Goal: Information Seeking & Learning: Learn about a topic

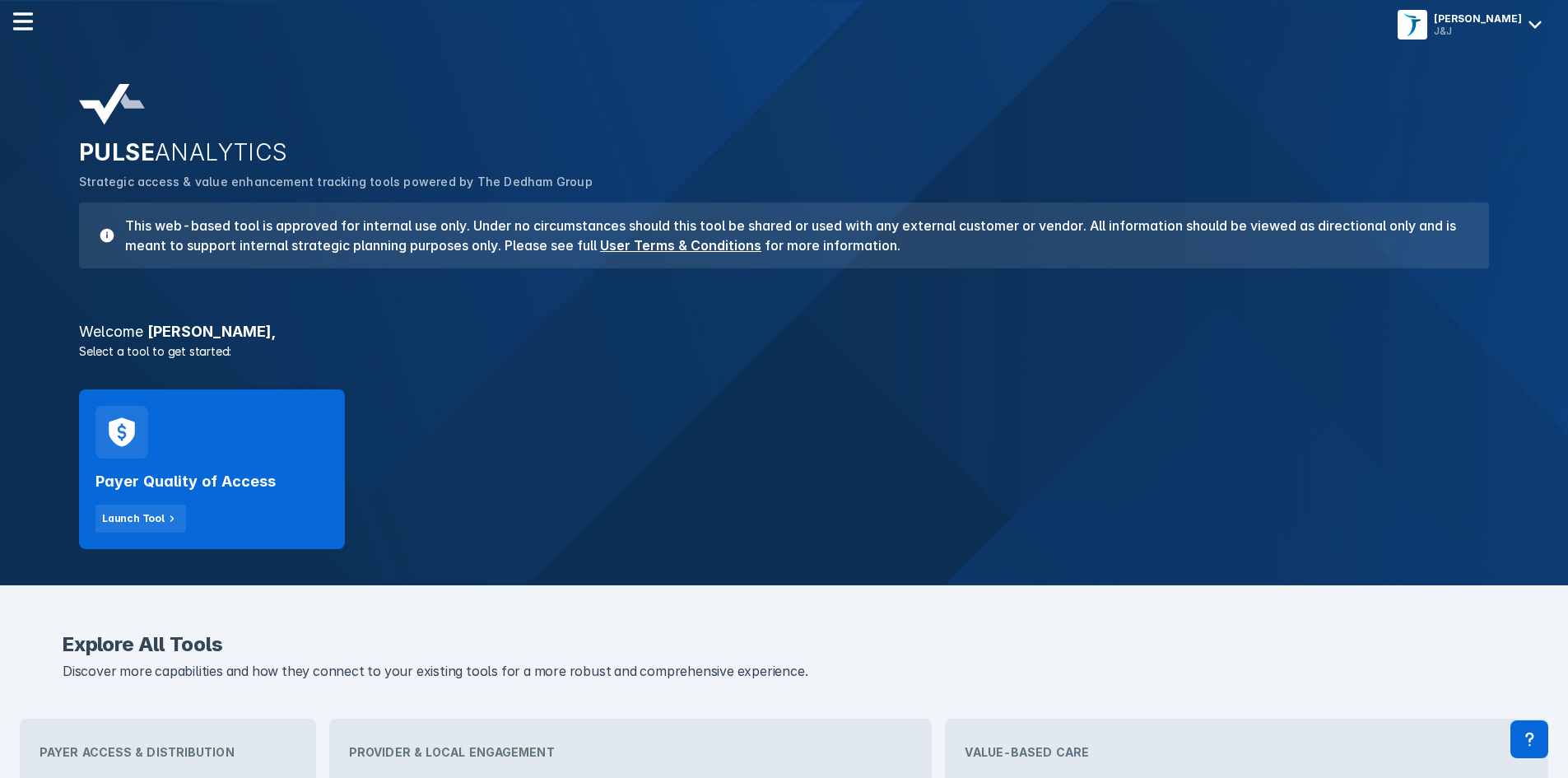
drag, startPoint x: 168, startPoint y: 463, endPoint x: 644, endPoint y: 456, distance: 476.1
click at [168, 463] on div "Payer Quality of Access Launch Tool" at bounding box center [211, 496] width 233 height 74
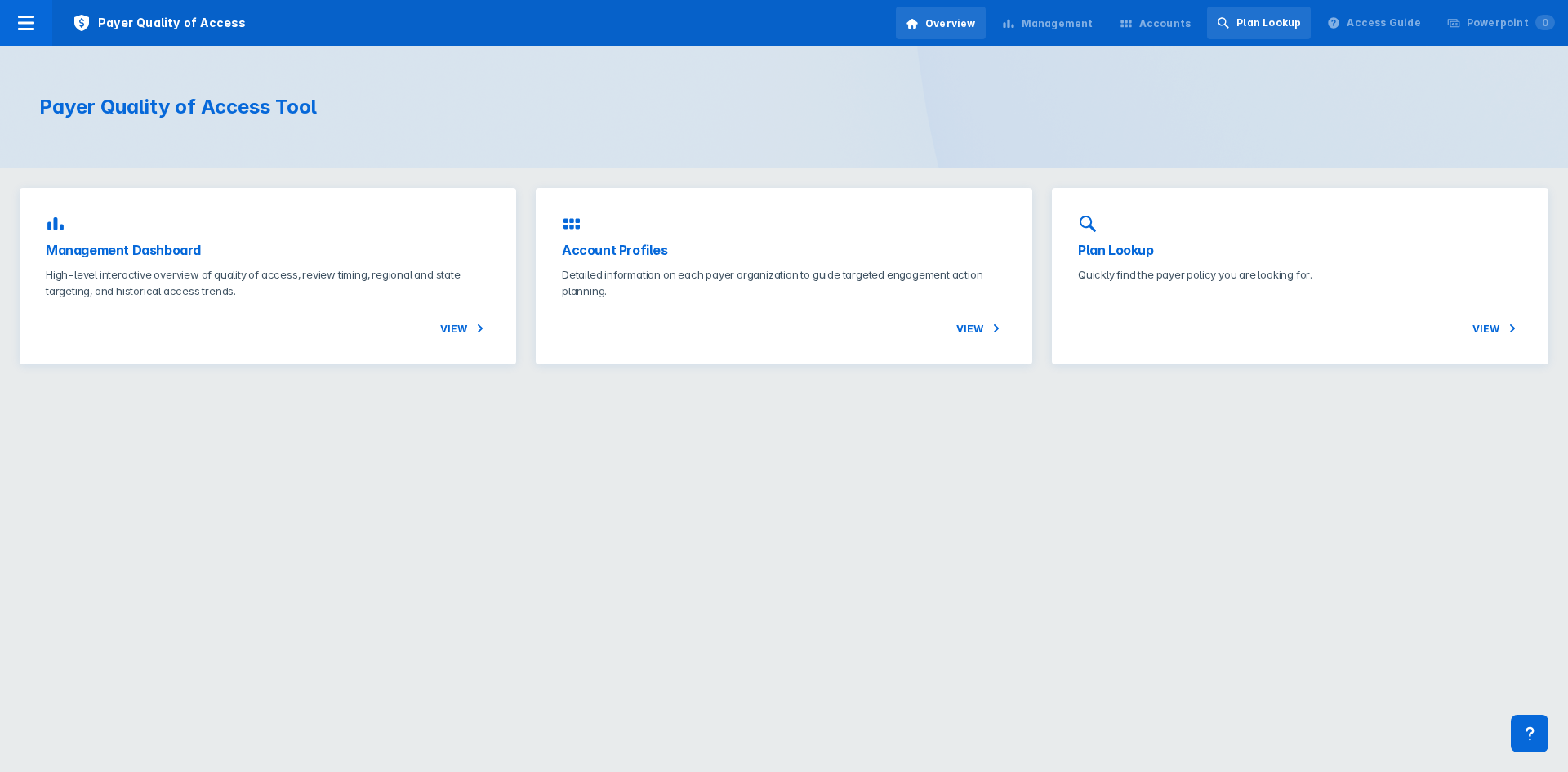
click at [1289, 34] on div "Plan Lookup" at bounding box center [1258, 22] width 104 height 33
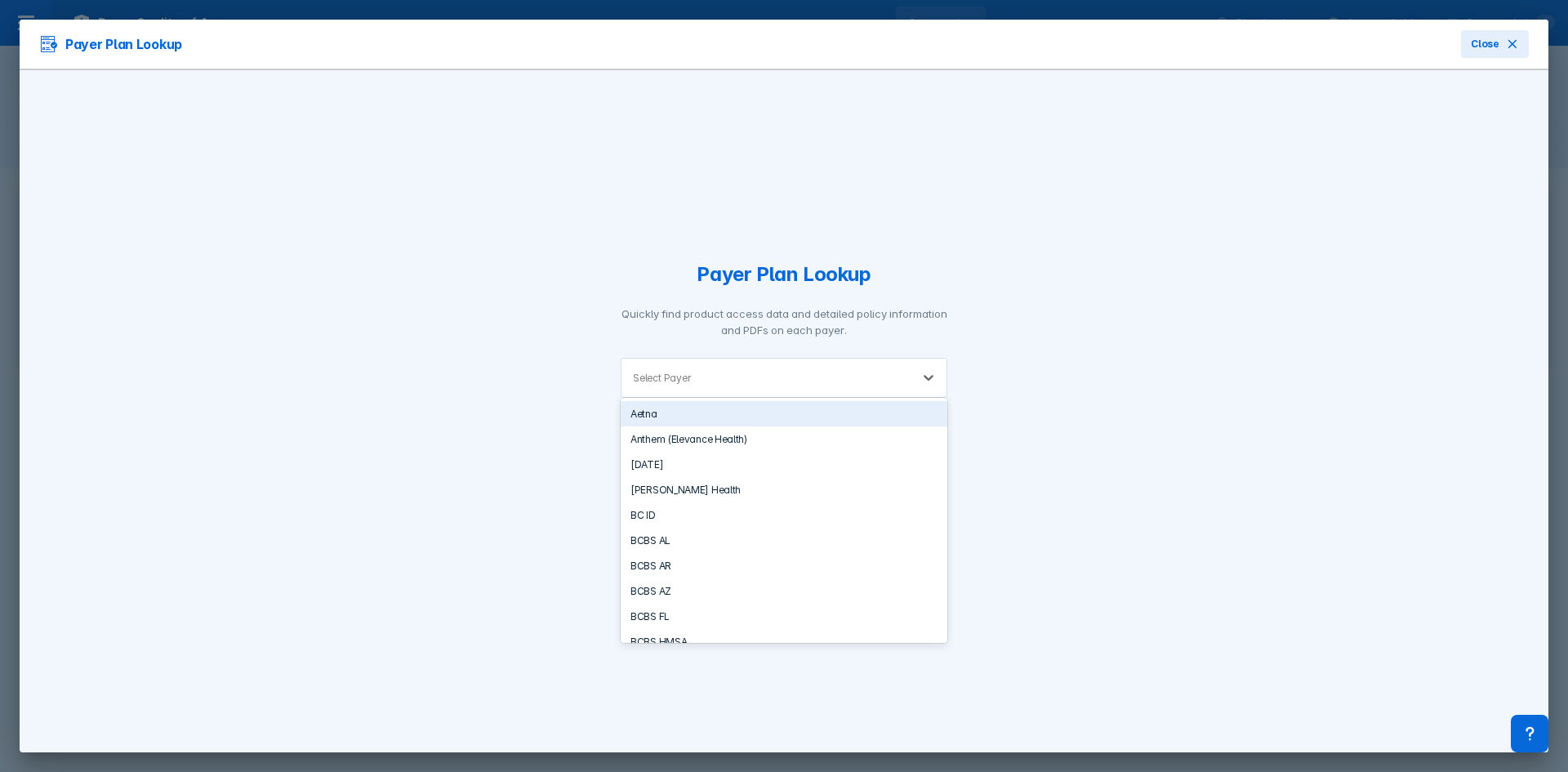
click at [752, 374] on div at bounding box center [797, 377] width 205 height 15
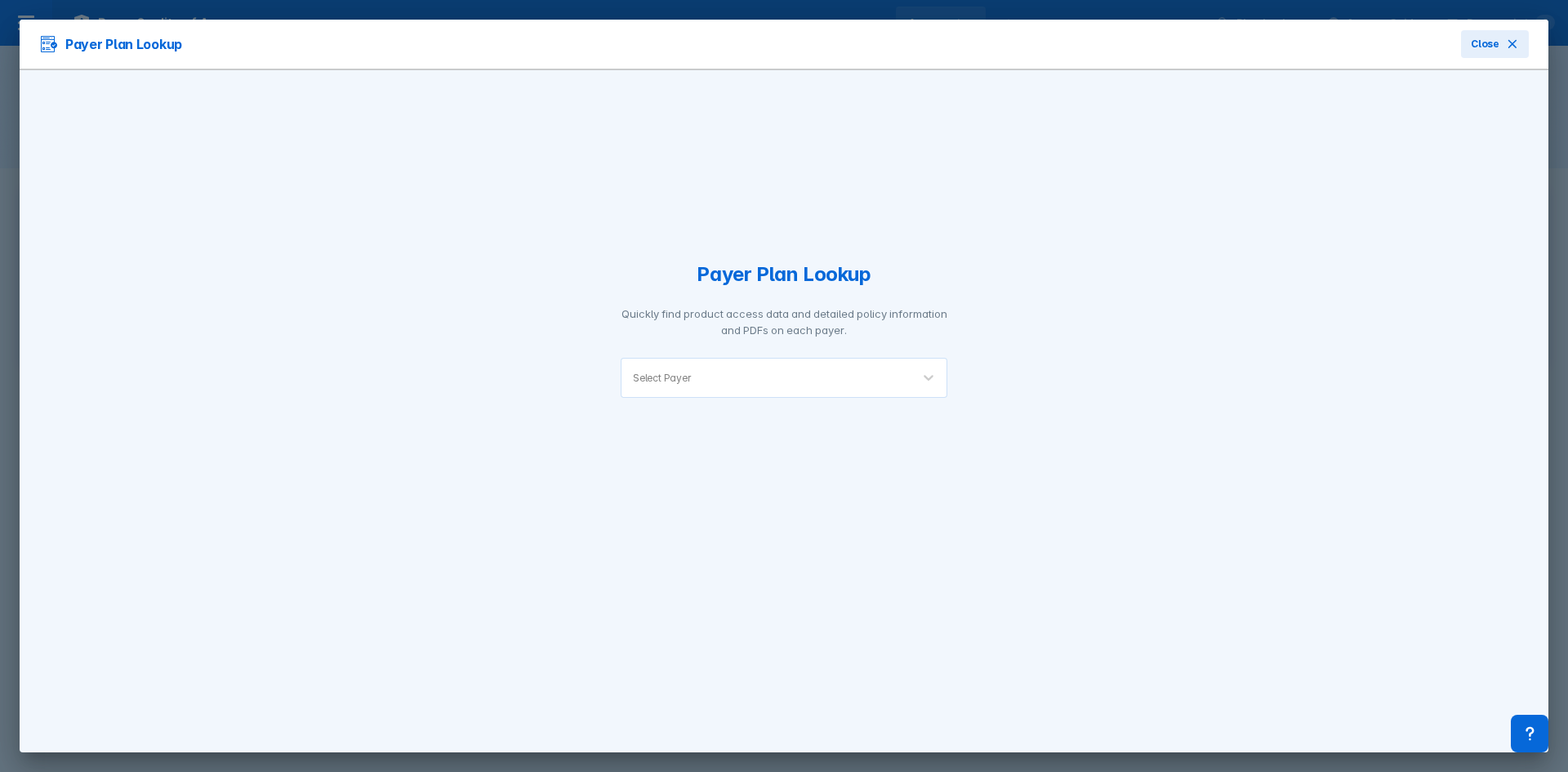
click at [967, 271] on div "Payer Plan Lookup Quickly find product access data and detailed policy informat…" at bounding box center [784, 411] width 1529 height 682
click at [1483, 47] on span "Close" at bounding box center [1485, 44] width 29 height 14
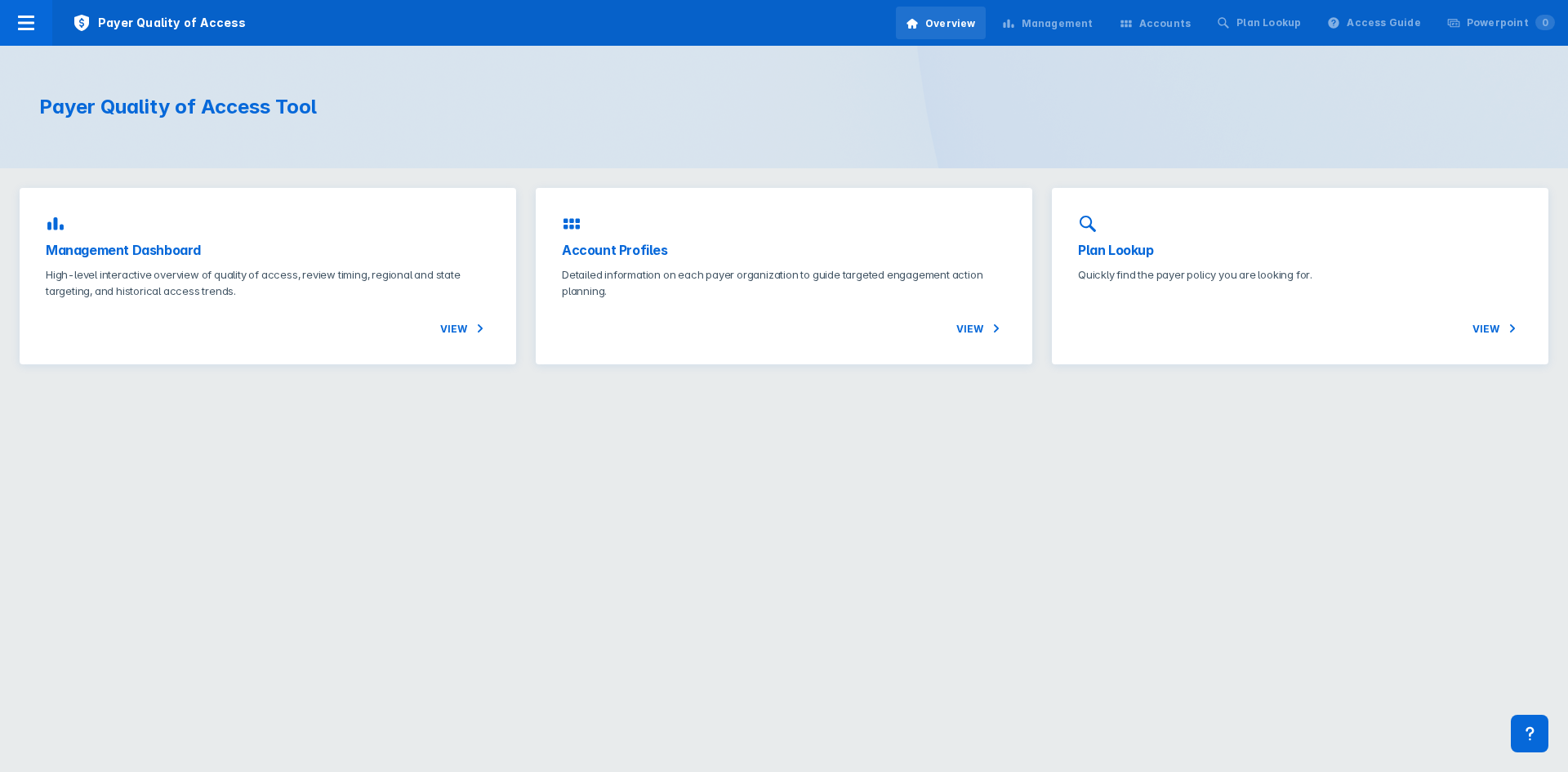
click at [1154, 24] on div "Accounts" at bounding box center [1155, 23] width 91 height 34
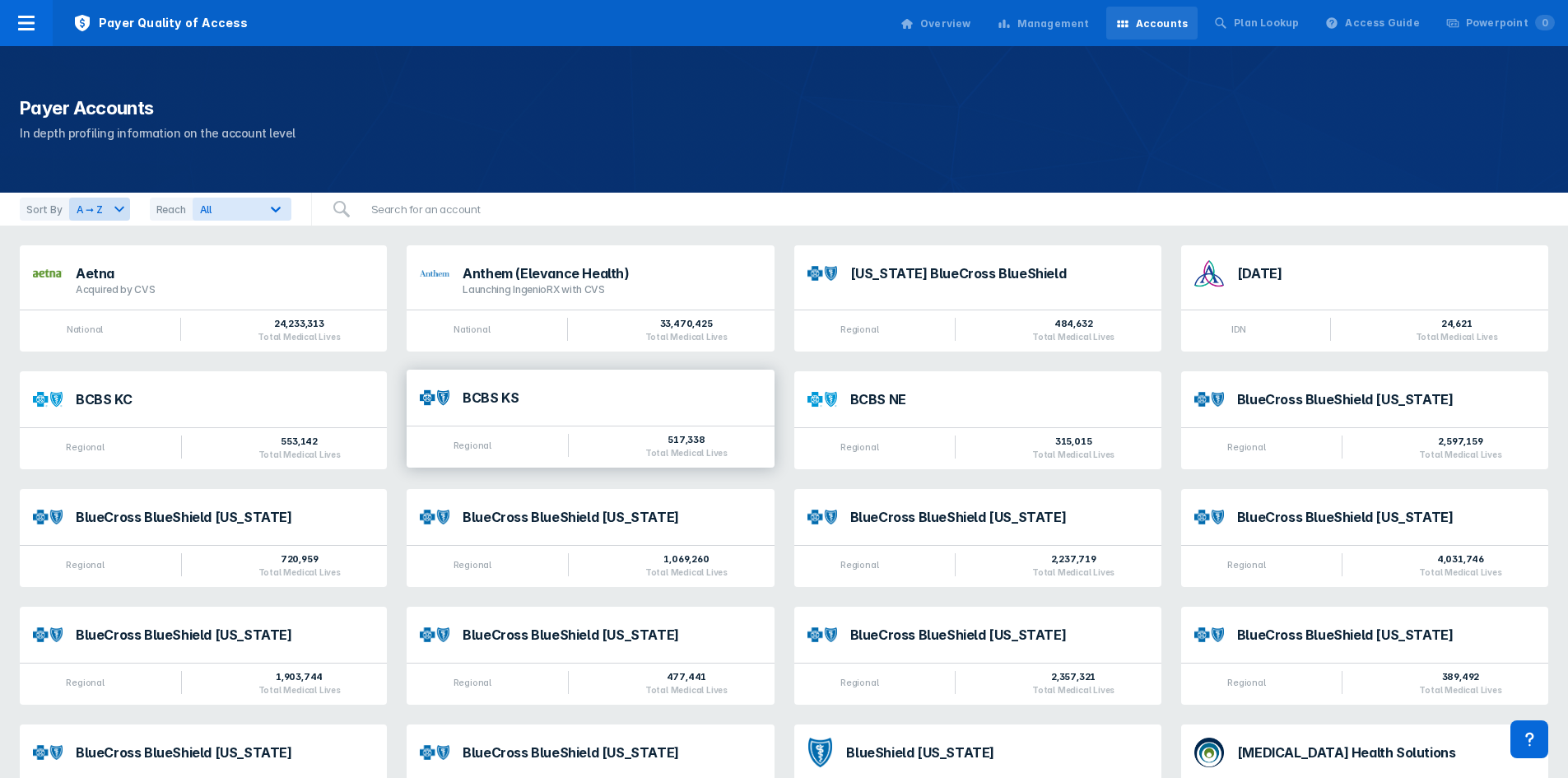
click at [494, 402] on div "BCBS KS" at bounding box center [611, 398] width 298 height 13
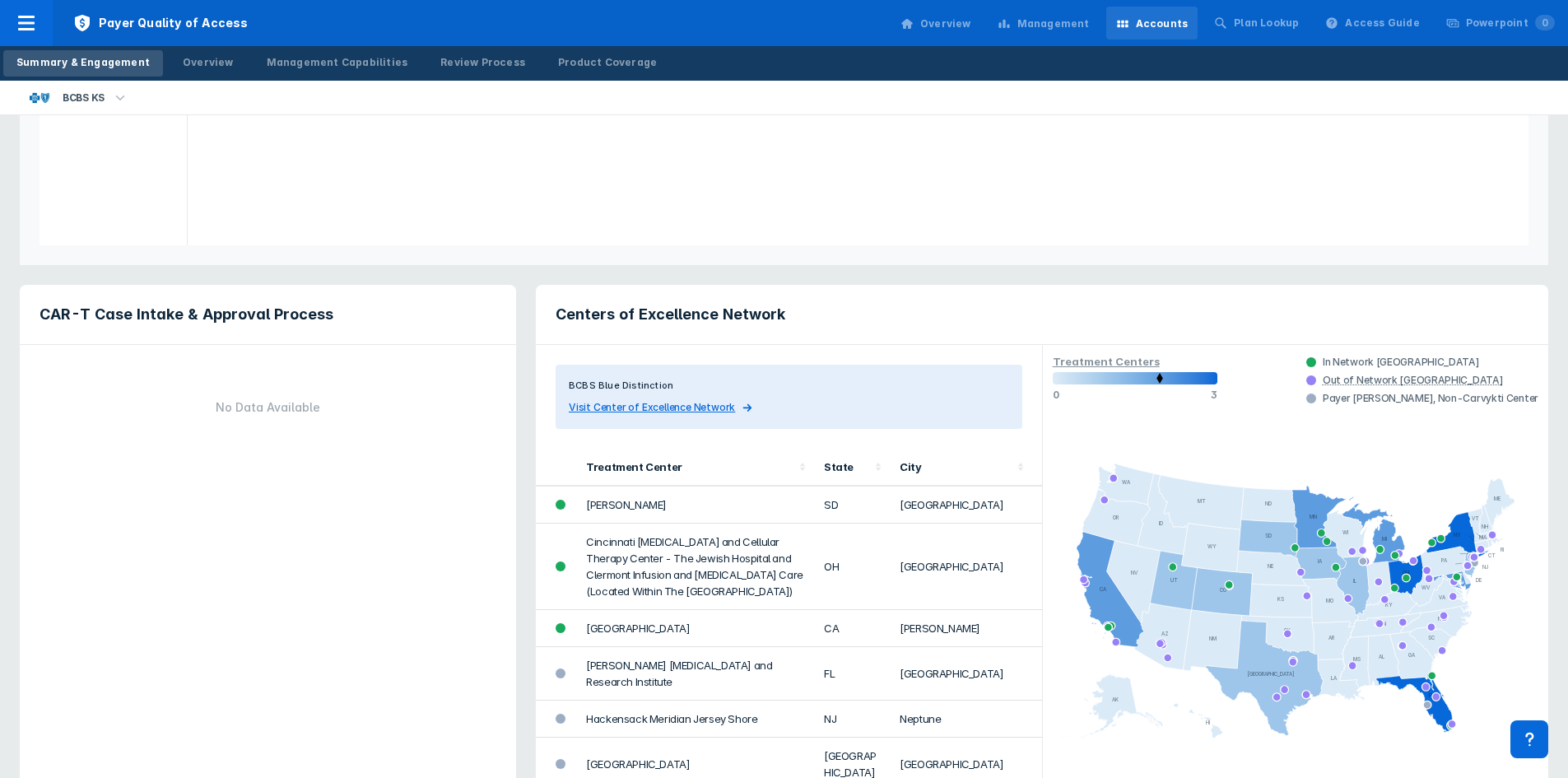
scroll to position [576, 0]
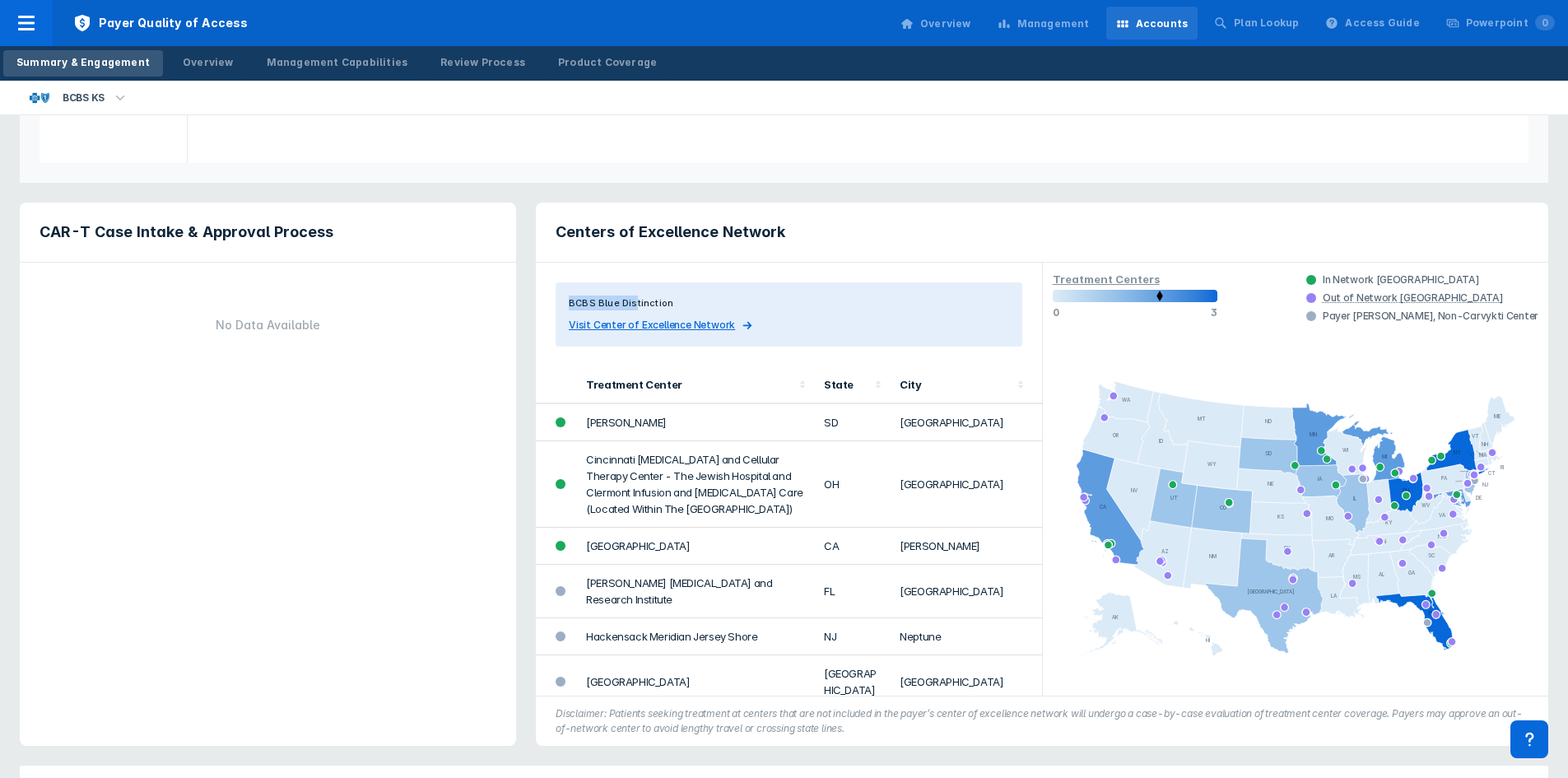
drag, startPoint x: 633, startPoint y: 307, endPoint x: 556, endPoint y: 304, distance: 77.1
click at [556, 304] on div "BCBS Blue Distinction Visit Center of Excellence Network" at bounding box center [789, 314] width 467 height 64
click at [674, 304] on div "BCBS Blue Distinction" at bounding box center [788, 302] width 440 height 14
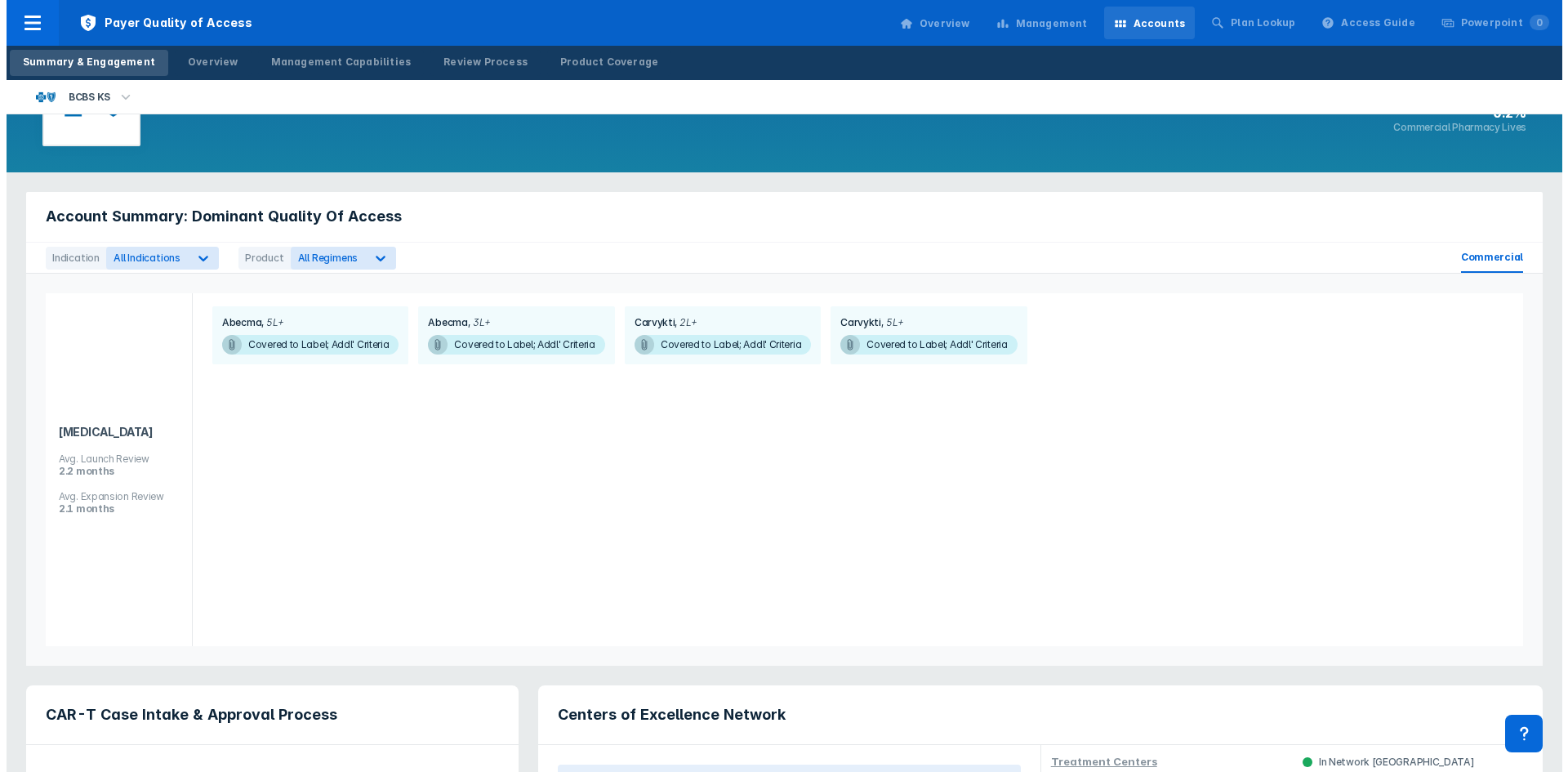
scroll to position [81, 0]
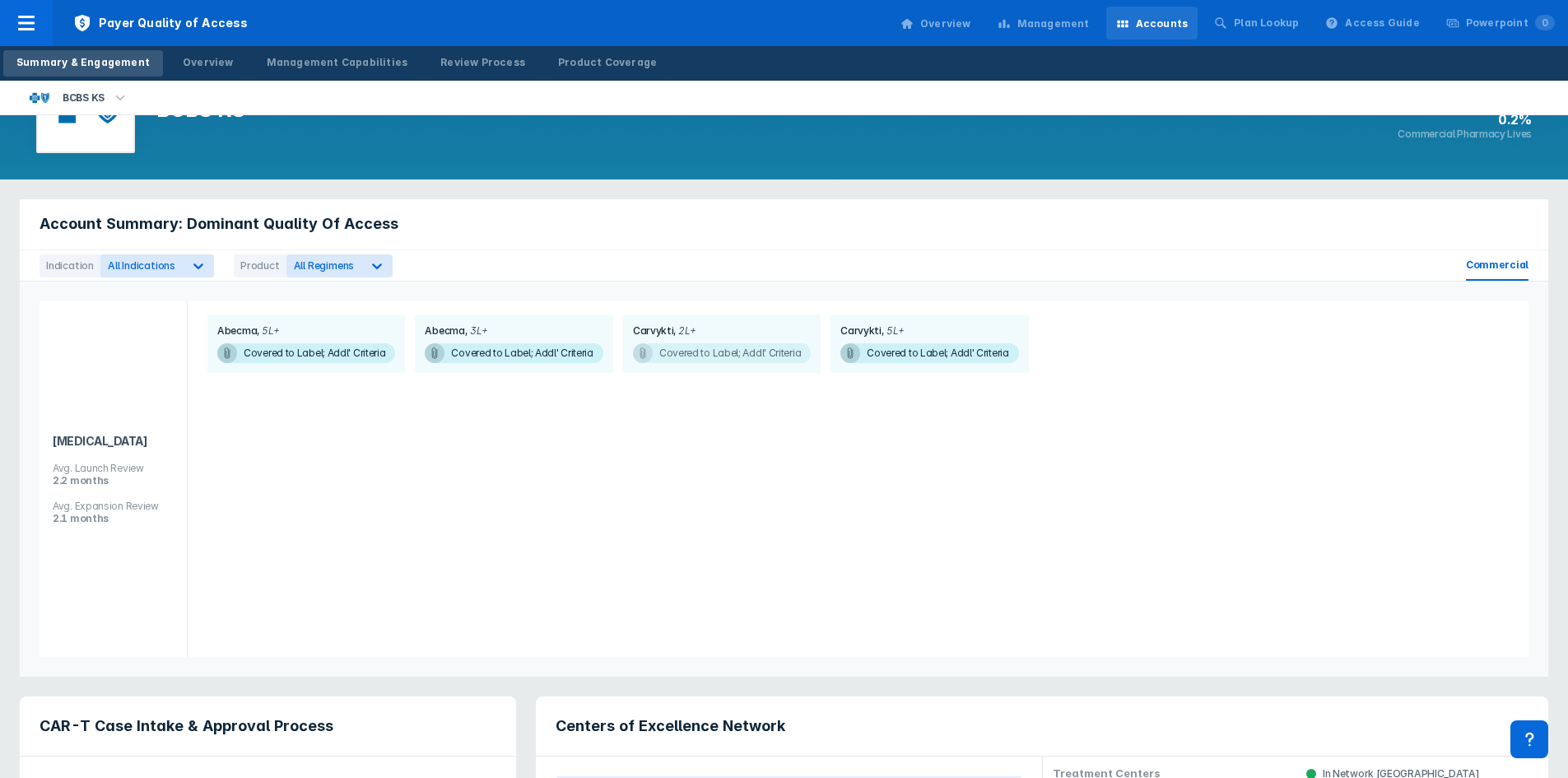
click at [676, 354] on span "Covered to Label; Addl' Criteria" at bounding box center [722, 353] width 178 height 20
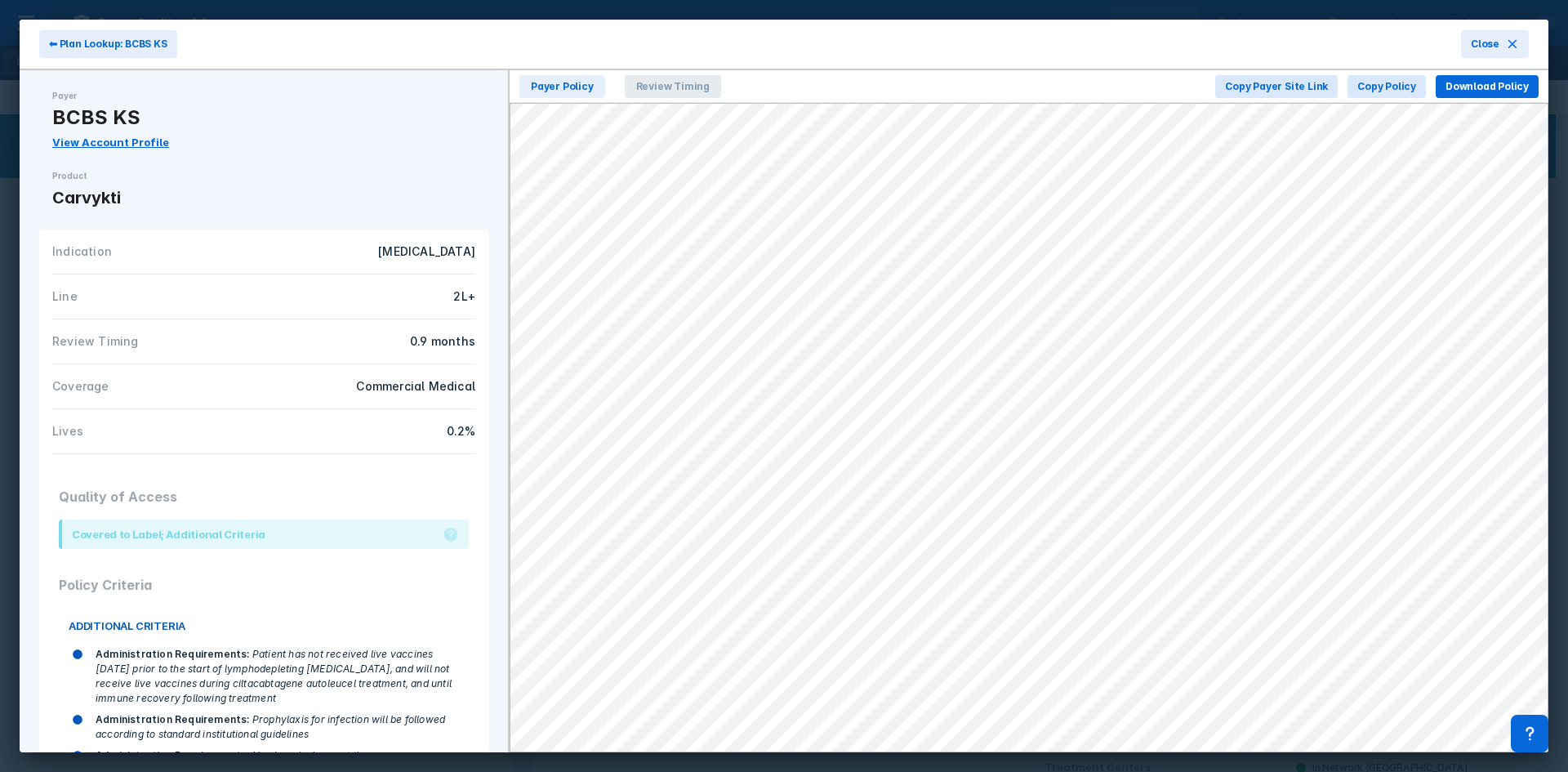
click at [673, 94] on span "Review Timing" at bounding box center [673, 87] width 96 height 23
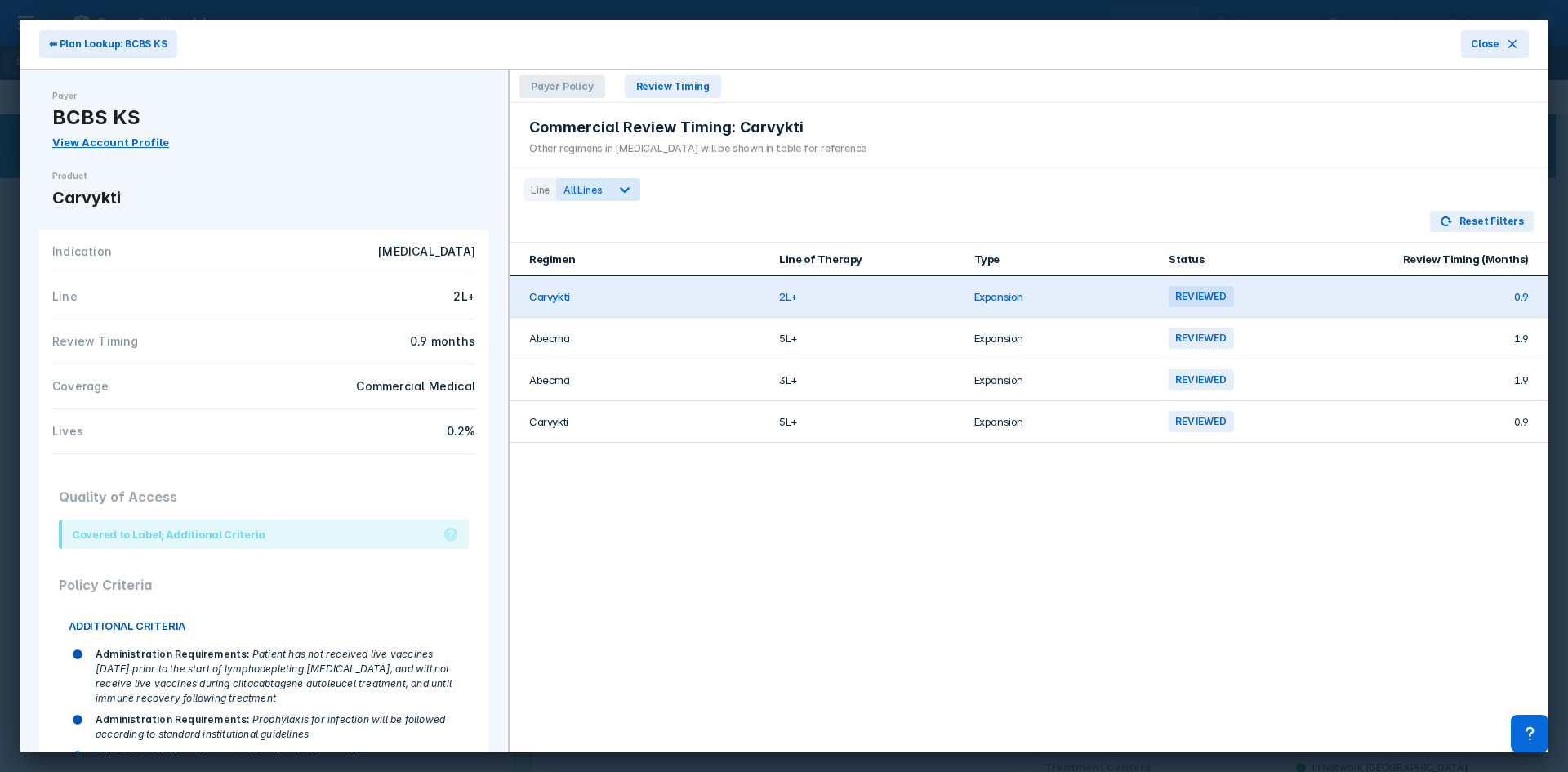
click at [573, 83] on span "Payer Policy" at bounding box center [562, 87] width 86 height 23
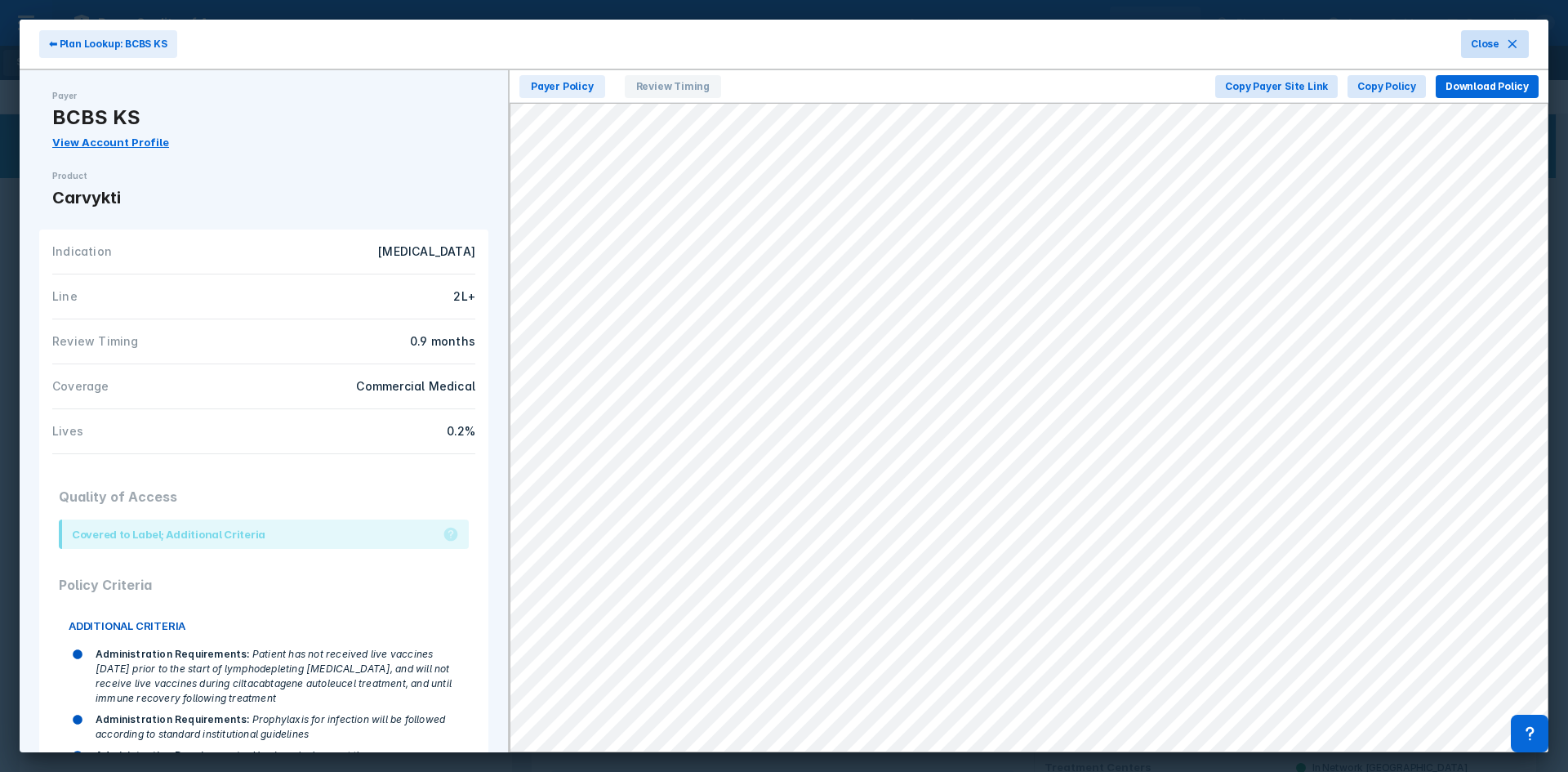
click at [1507, 45] on icon at bounding box center [1512, 44] width 13 height 13
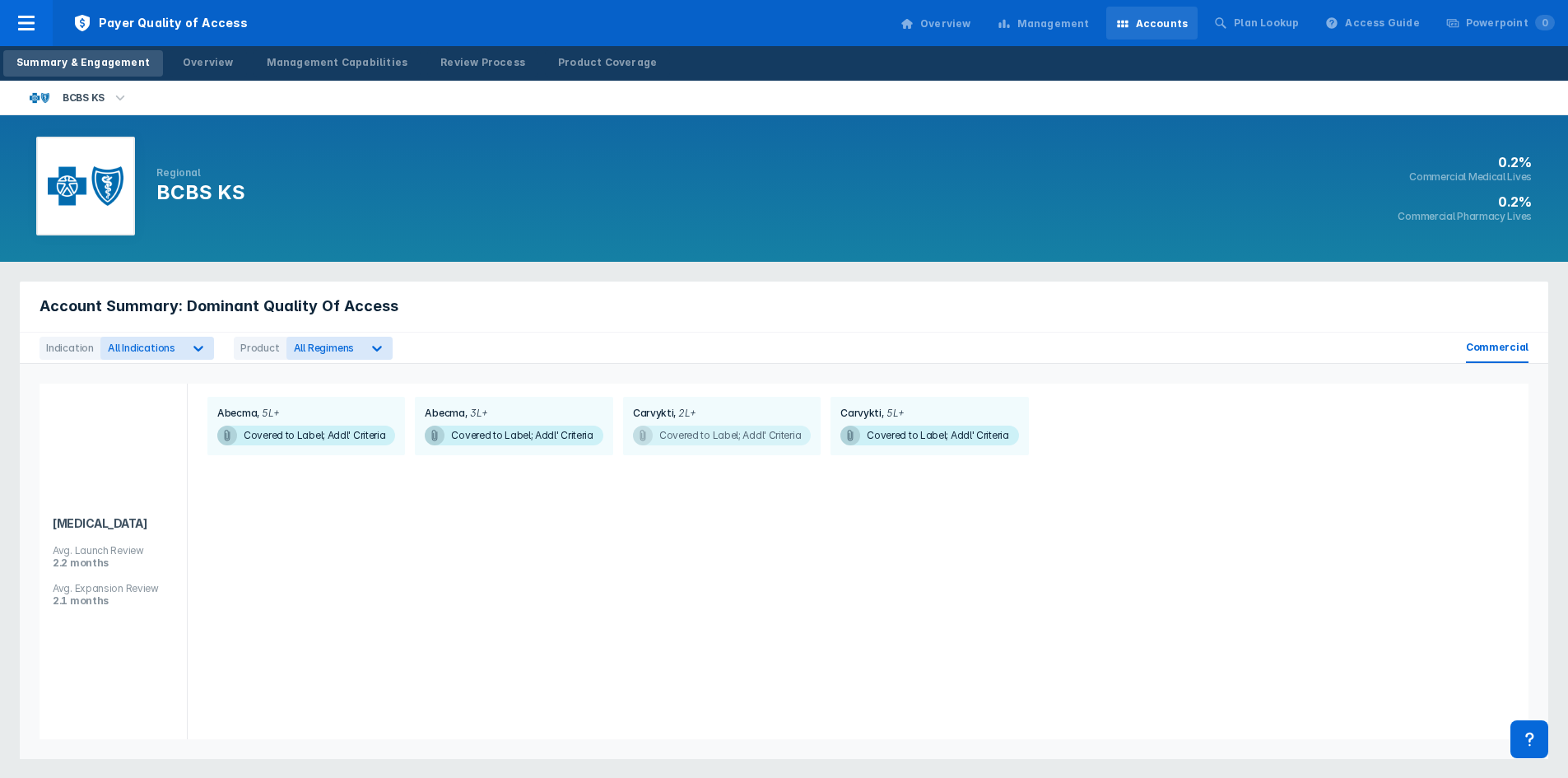
click at [708, 432] on span "Covered to Label; Addl' Criteria" at bounding box center [722, 435] width 178 height 20
